Goal: Task Accomplishment & Management: Manage account settings

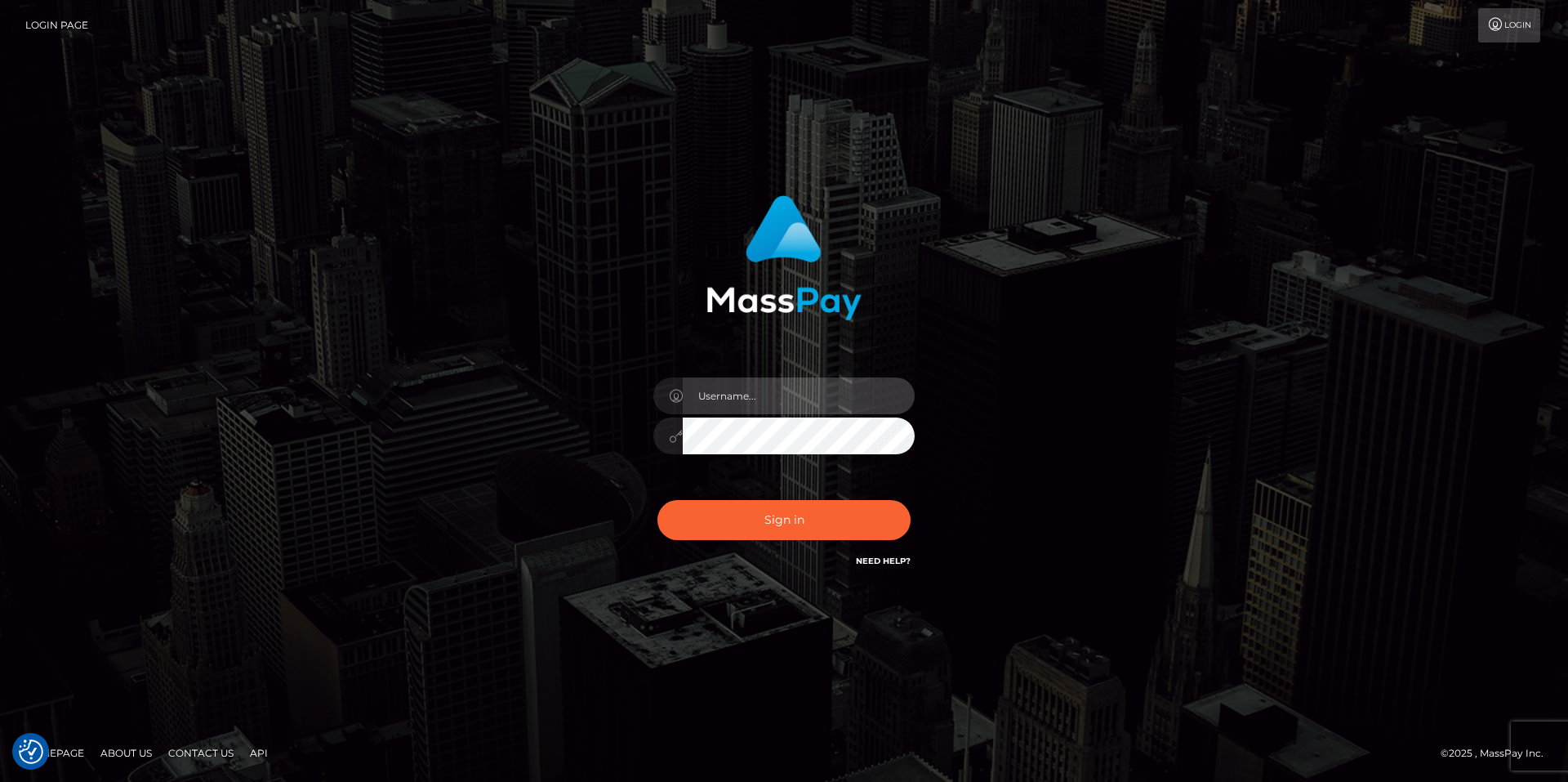
click at [773, 393] on input "text" at bounding box center [798, 396] width 232 height 37
click at [0, 781] on com-1password-button at bounding box center [0, 782] width 0 height 0
type input "smiley.throne"
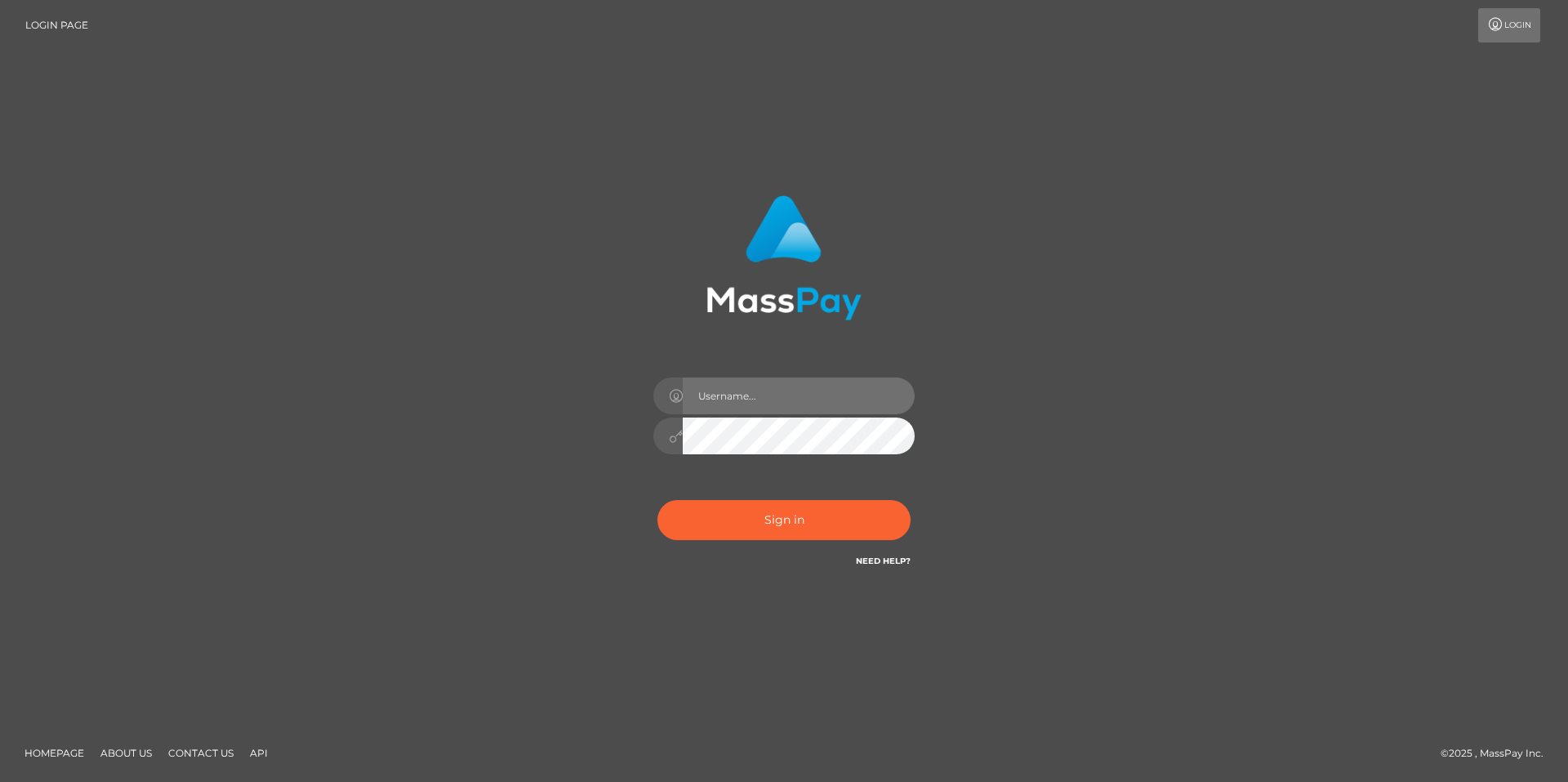
click at [760, 388] on input "text" at bounding box center [798, 396] width 232 height 37
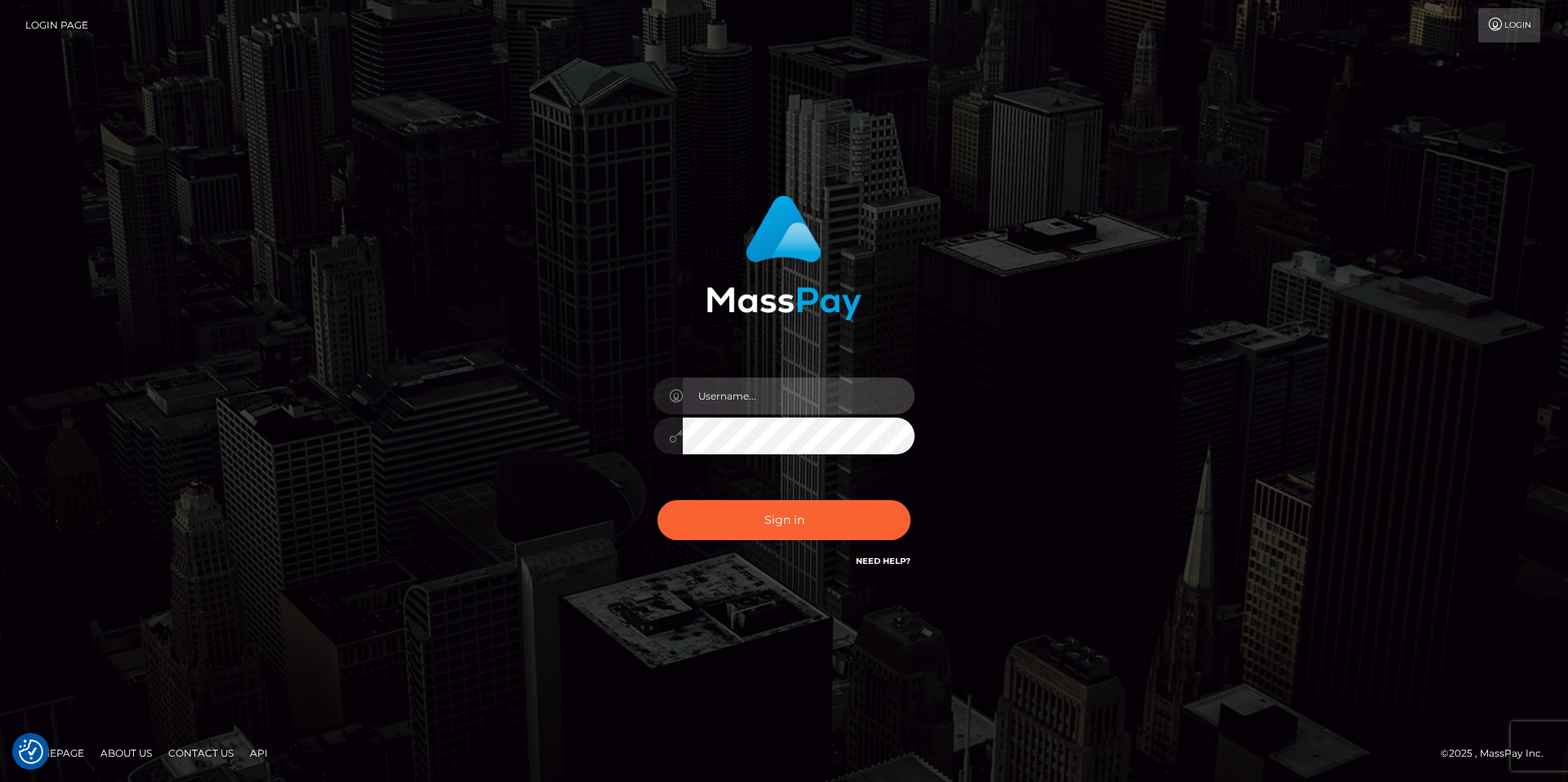
type input "smiley.throne"
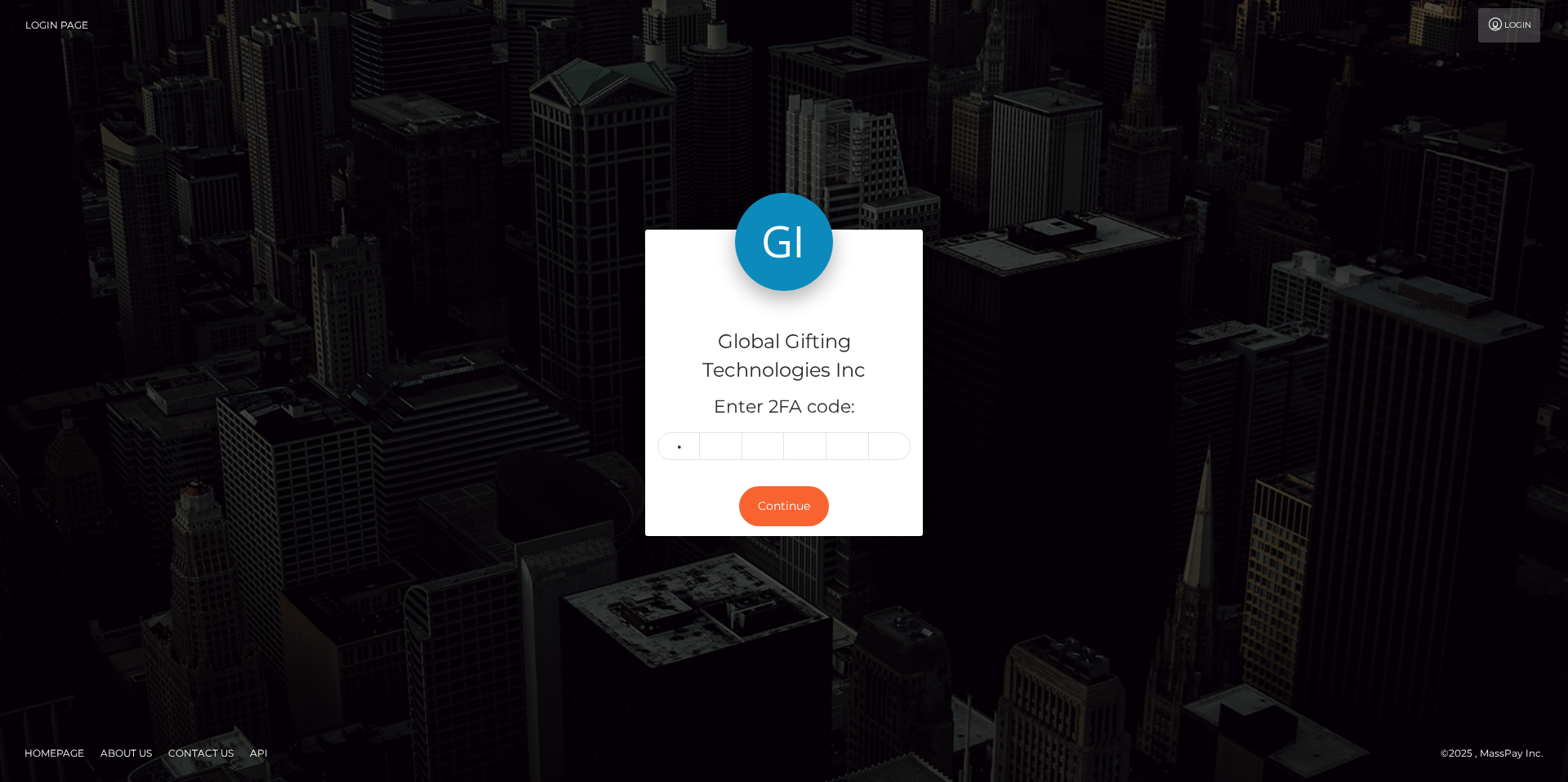
type input "7"
type input "4"
type input "6"
type input "4"
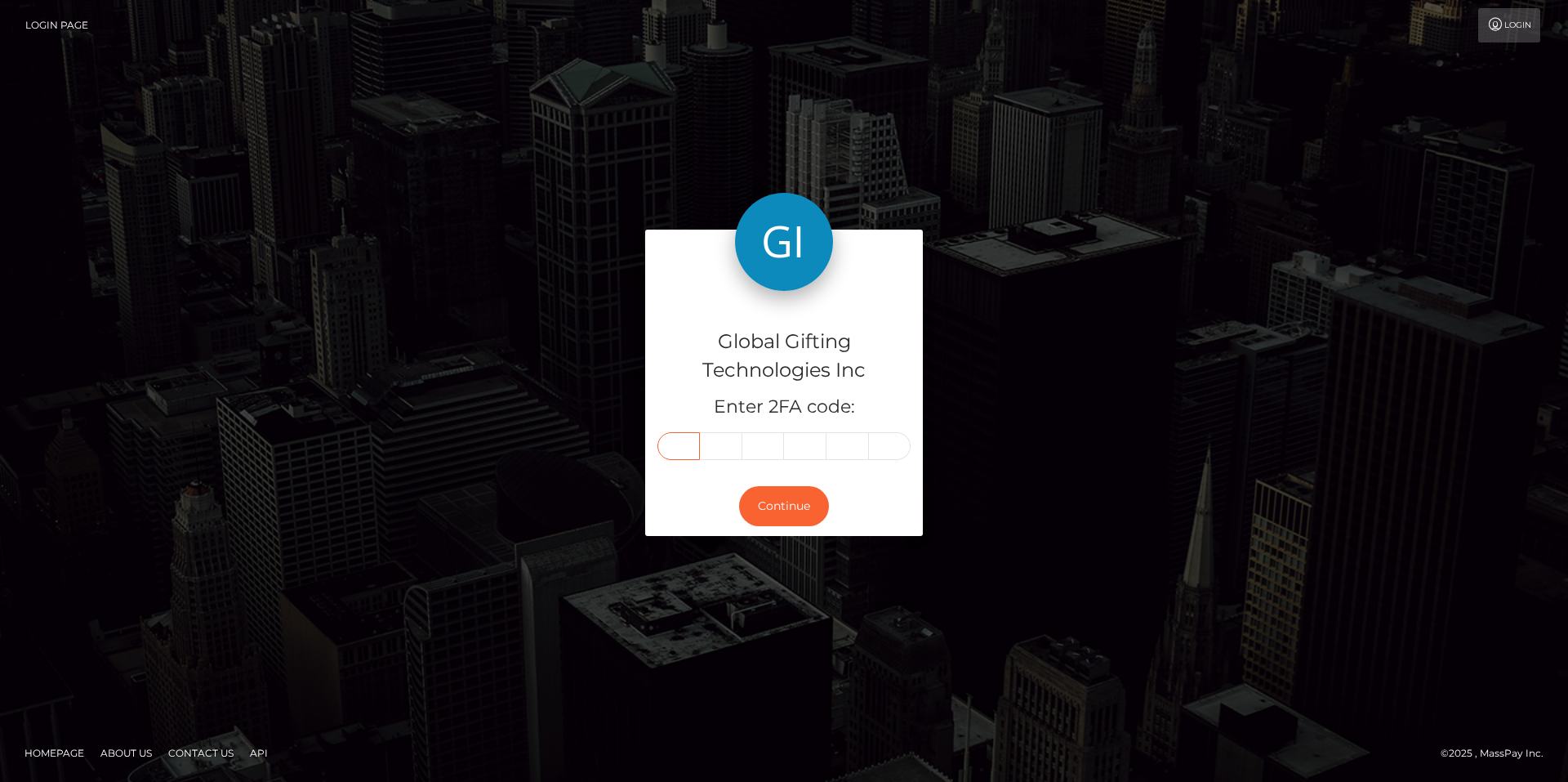
type input "7"
type input "2"
type input "4"
type input "8"
type input "6"
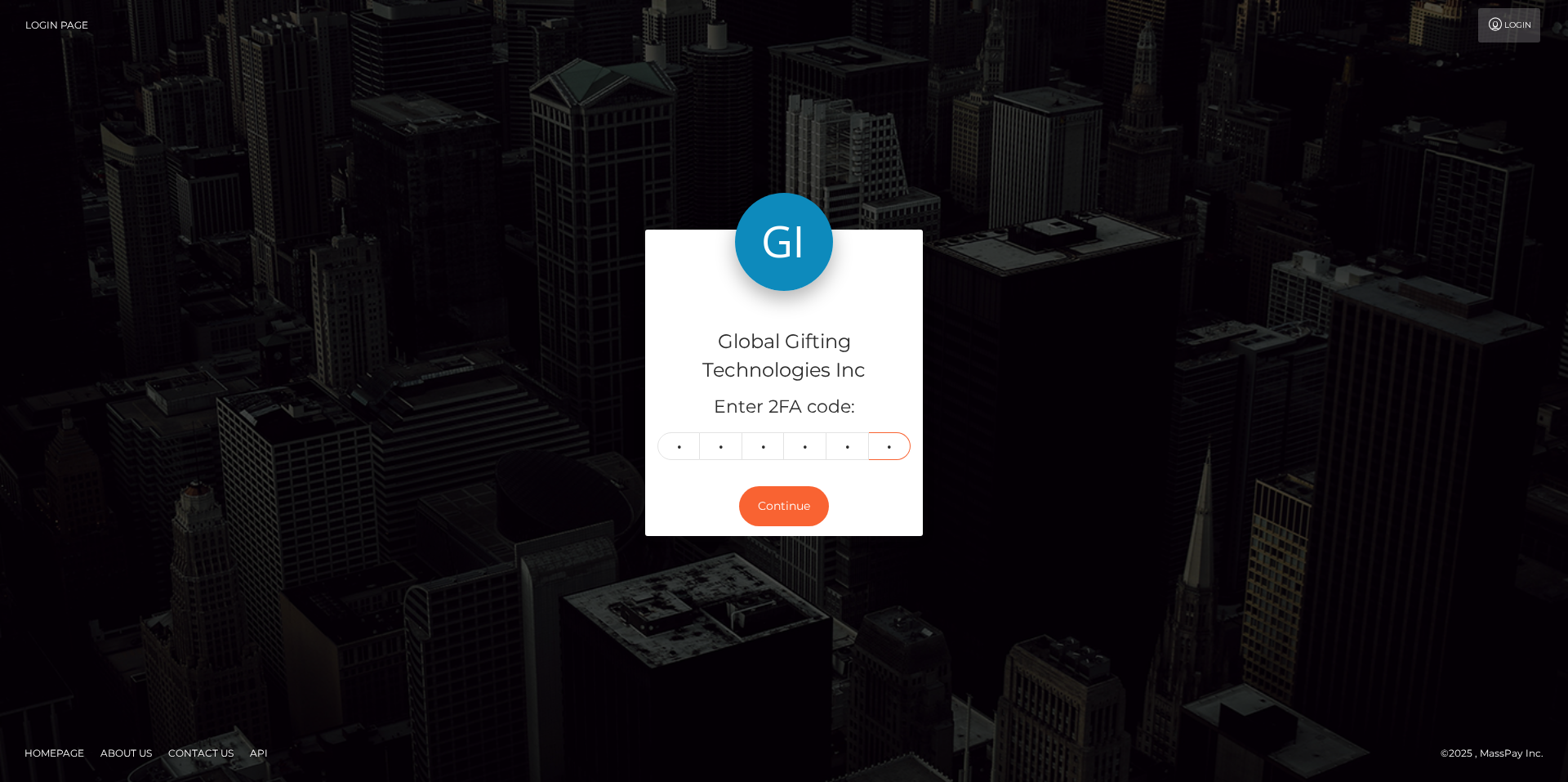
type input "8"
